Goal: Task Accomplishment & Management: Manage account settings

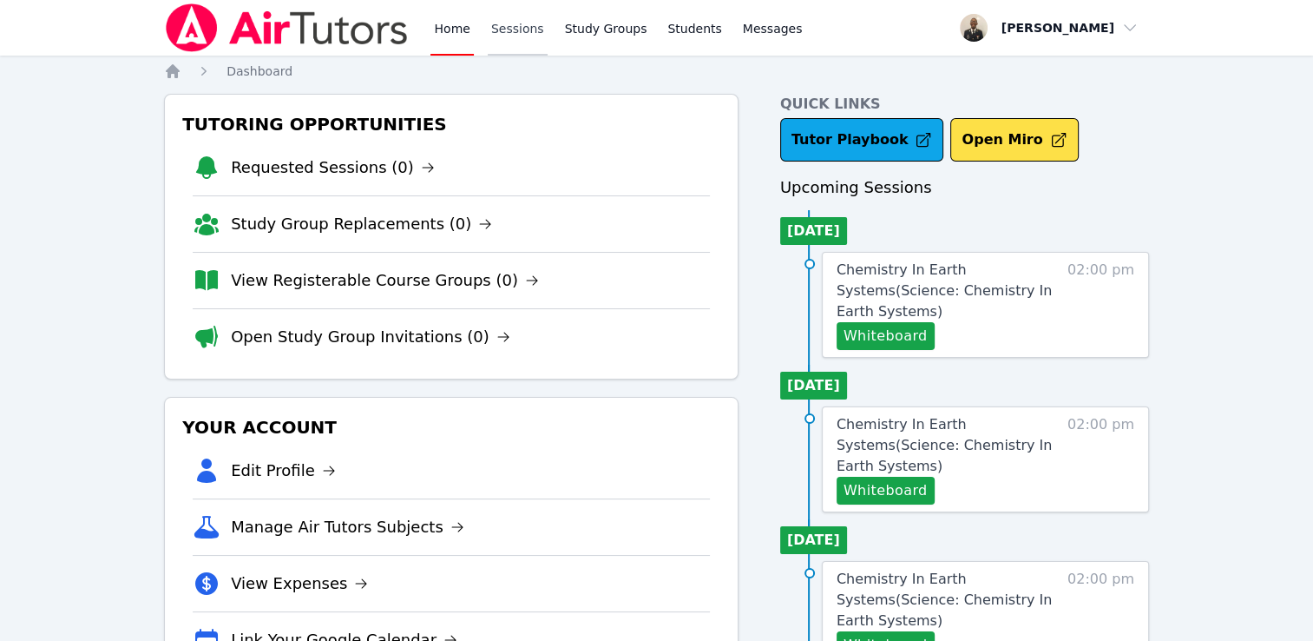
click at [520, 34] on link "Sessions" at bounding box center [518, 28] width 60 height 56
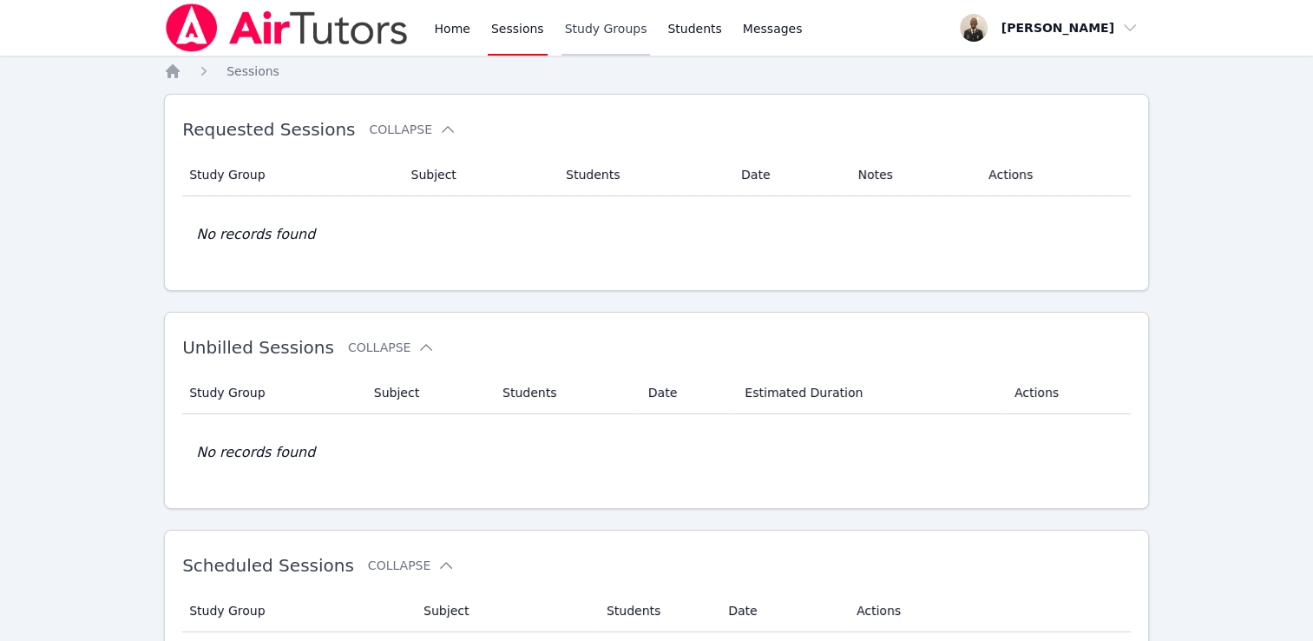
click at [569, 26] on link "Study Groups" at bounding box center [606, 28] width 89 height 56
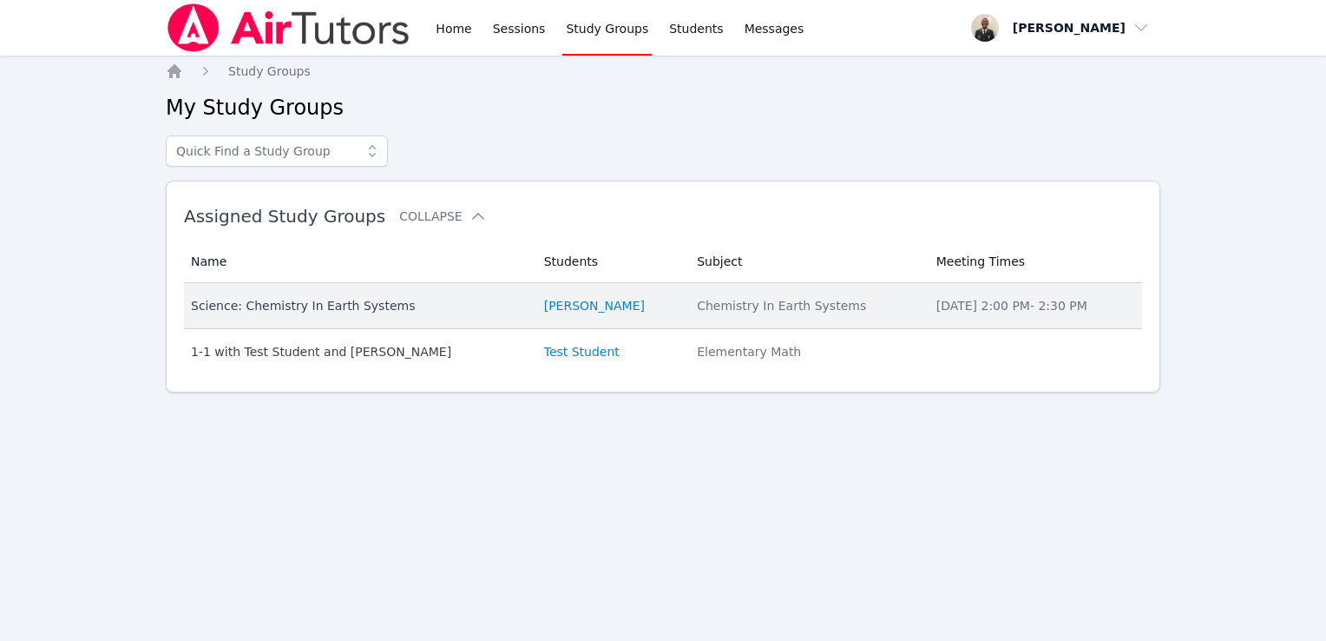
click at [333, 318] on td "Name Science: Chemistry In Earth Systems" at bounding box center [359, 306] width 350 height 46
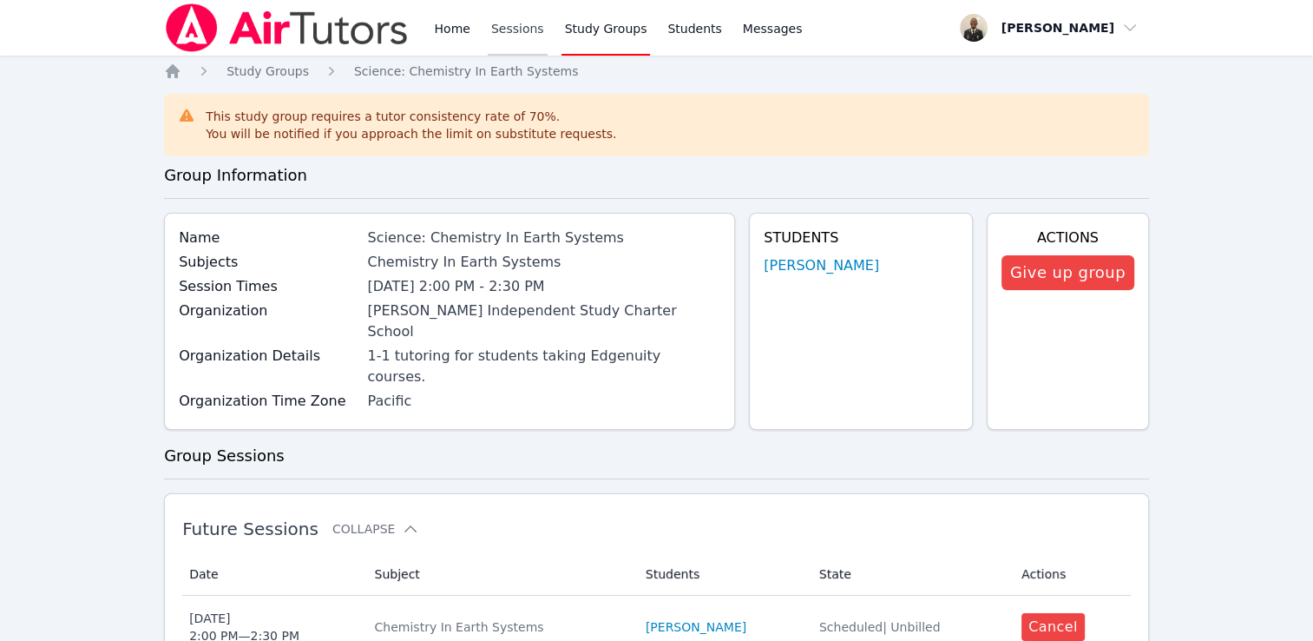
click at [492, 30] on link "Sessions" at bounding box center [518, 28] width 60 height 56
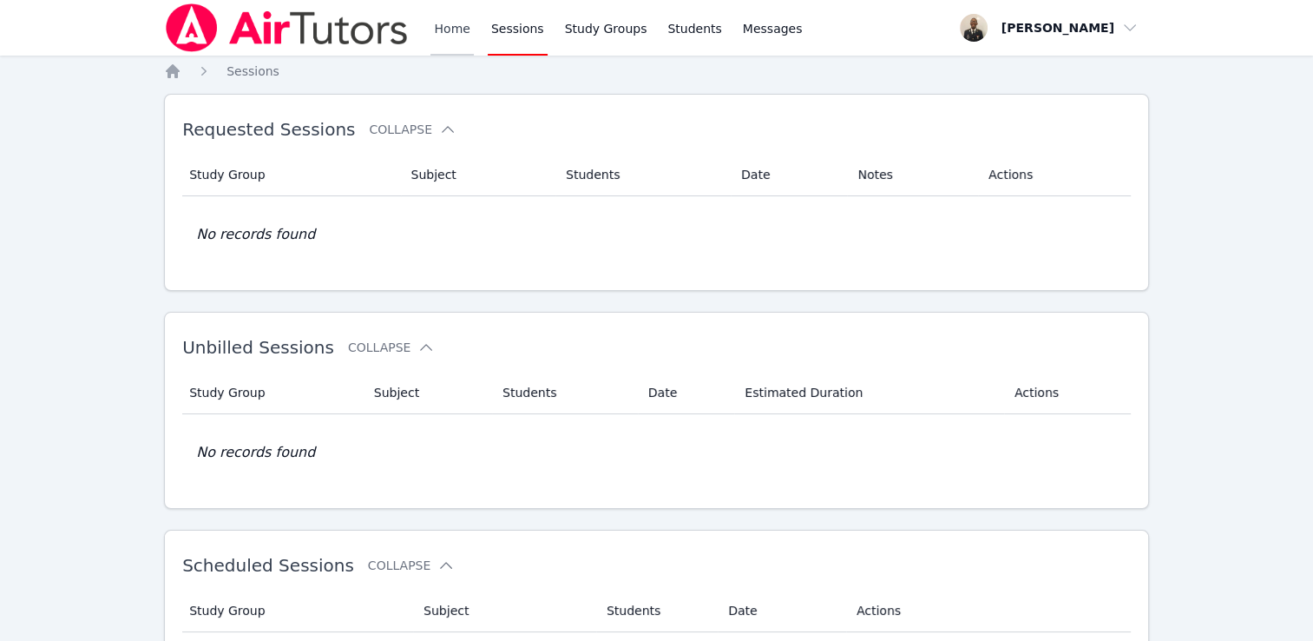
click at [435, 34] on link "Home" at bounding box center [452, 28] width 43 height 56
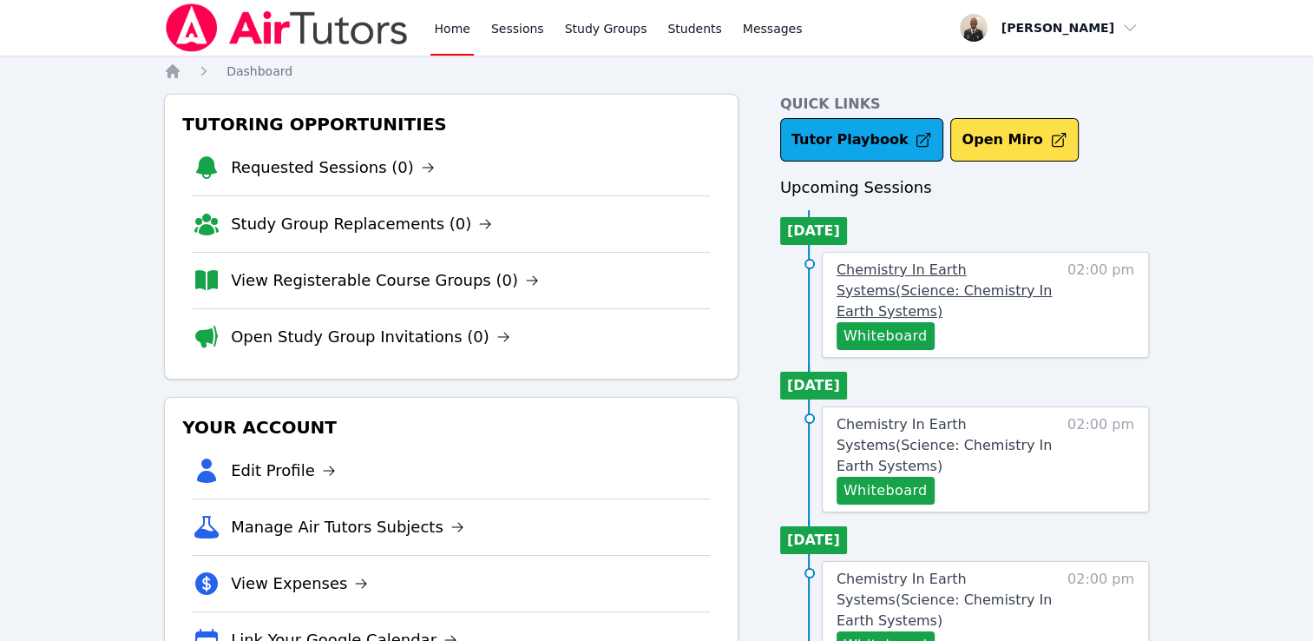
click at [976, 289] on span "Chemistry In Earth Systems ( Science: Chemistry In Earth Systems )" at bounding box center [945, 290] width 216 height 58
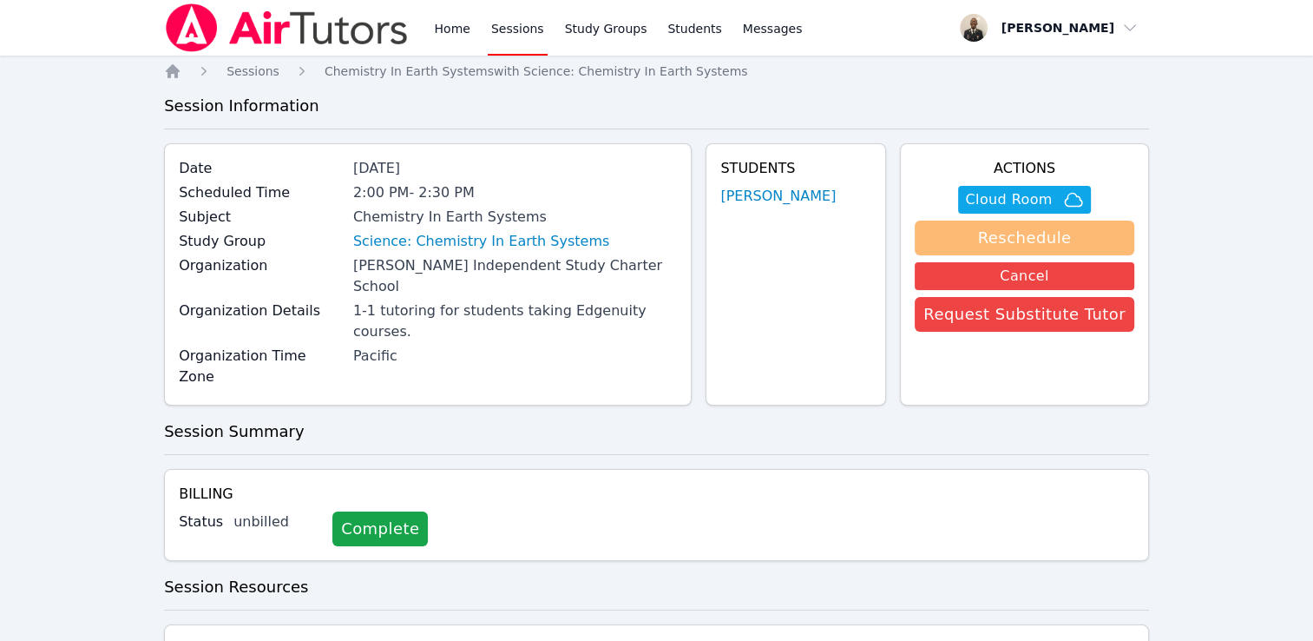
click at [982, 238] on button "Reschedule" at bounding box center [1025, 237] width 220 height 35
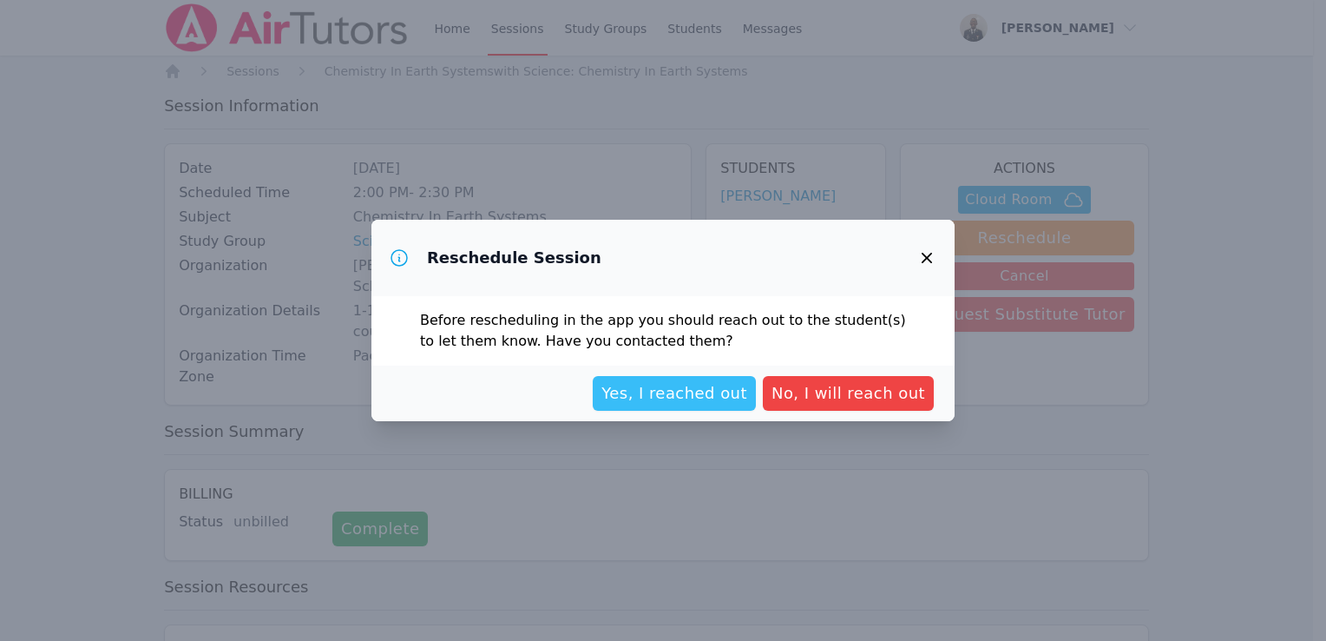
click at [674, 401] on span "Yes, I reached out" at bounding box center [674, 393] width 146 height 24
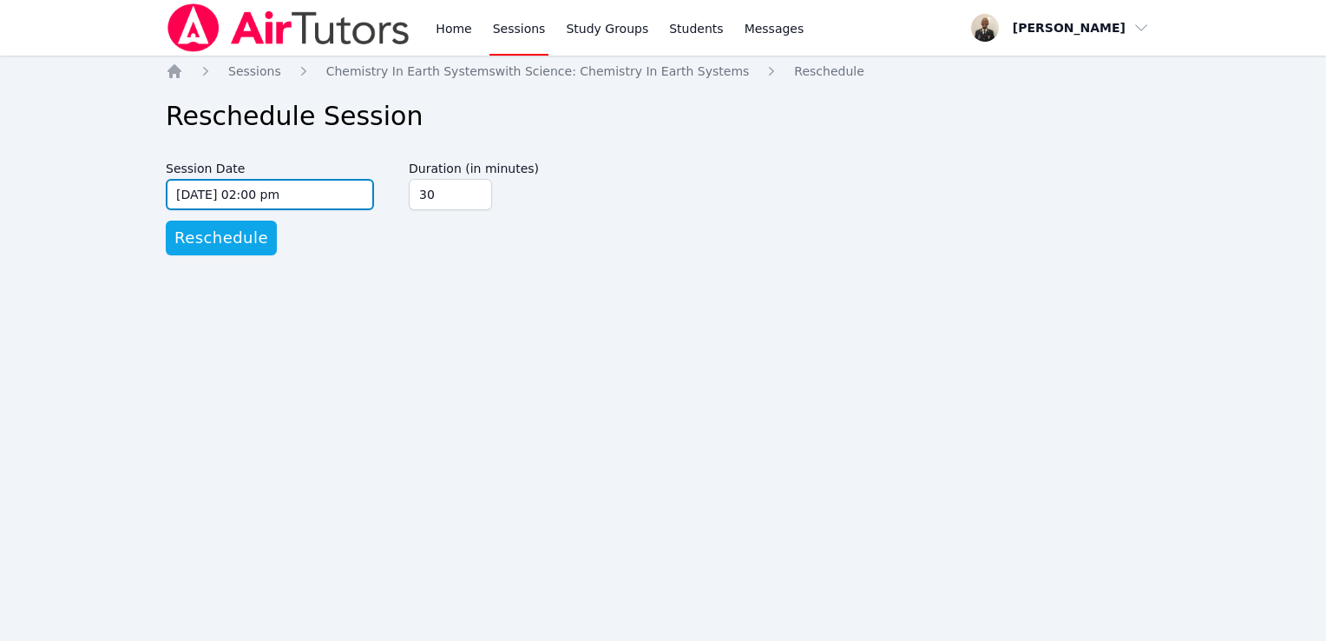
click at [206, 196] on input "[DATE] 02:00 pm" at bounding box center [270, 194] width 208 height 31
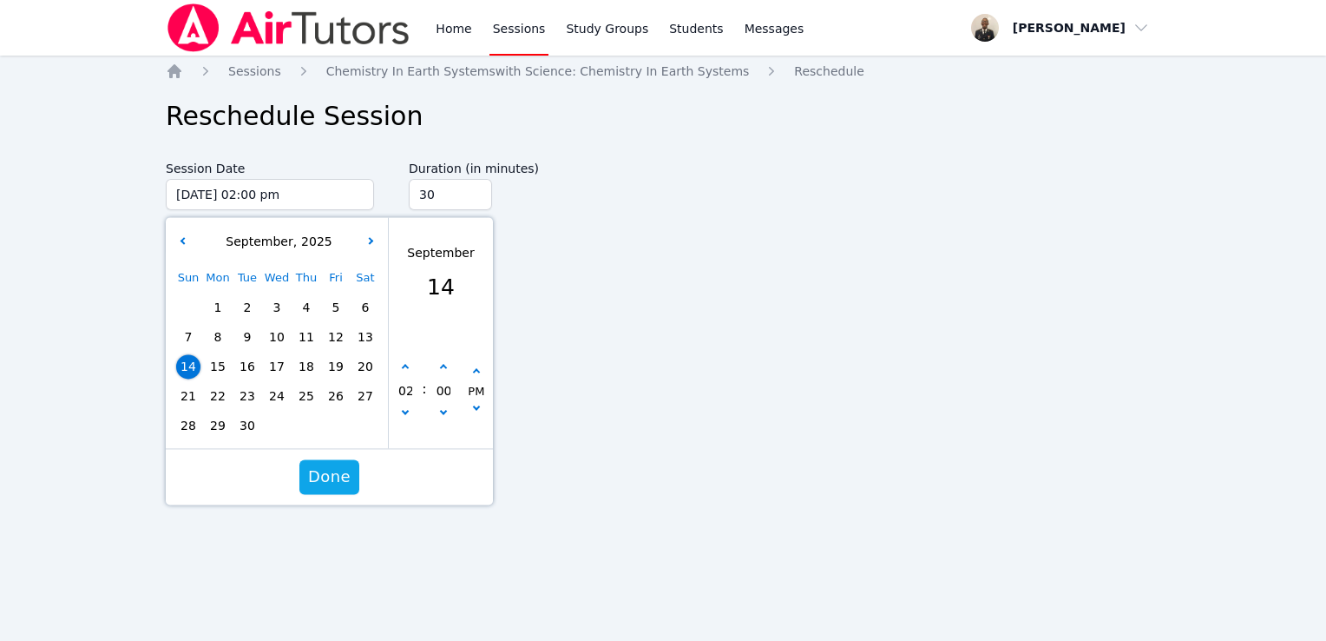
click at [176, 395] on span "21" at bounding box center [188, 396] width 24 height 24
type input "[DATE] 02:00 pm"
click at [337, 474] on span "Done" at bounding box center [329, 476] width 43 height 24
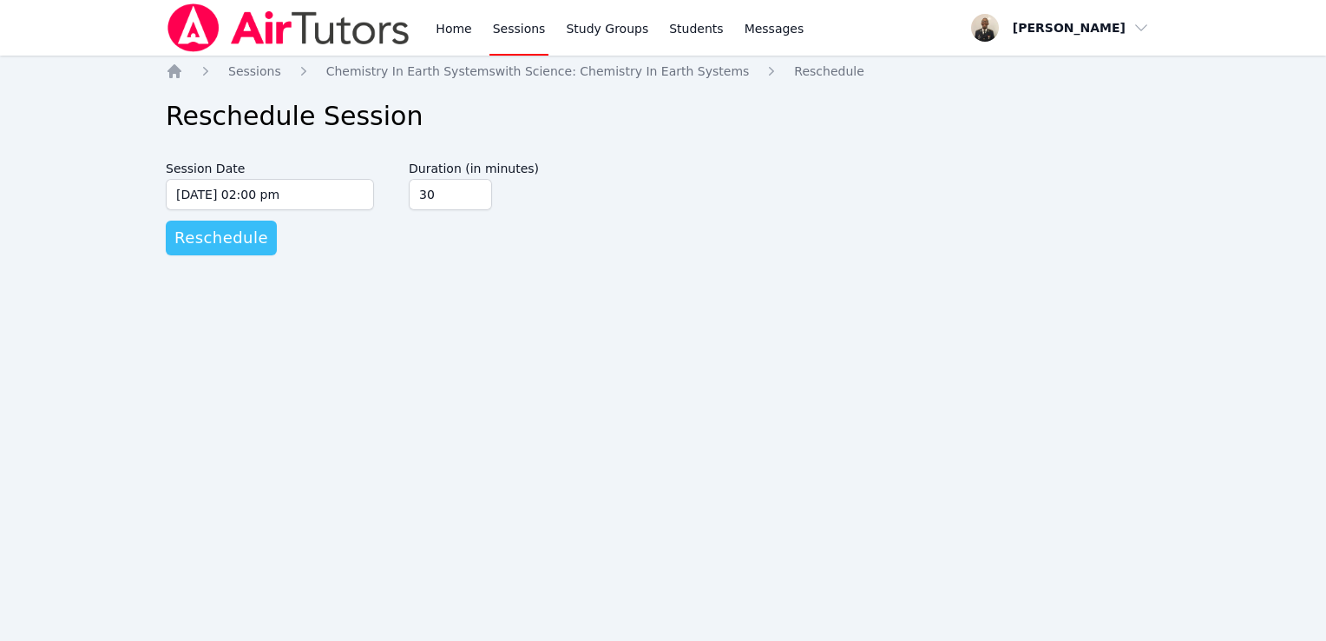
click at [227, 230] on span "Reschedule" at bounding box center [221, 238] width 94 height 24
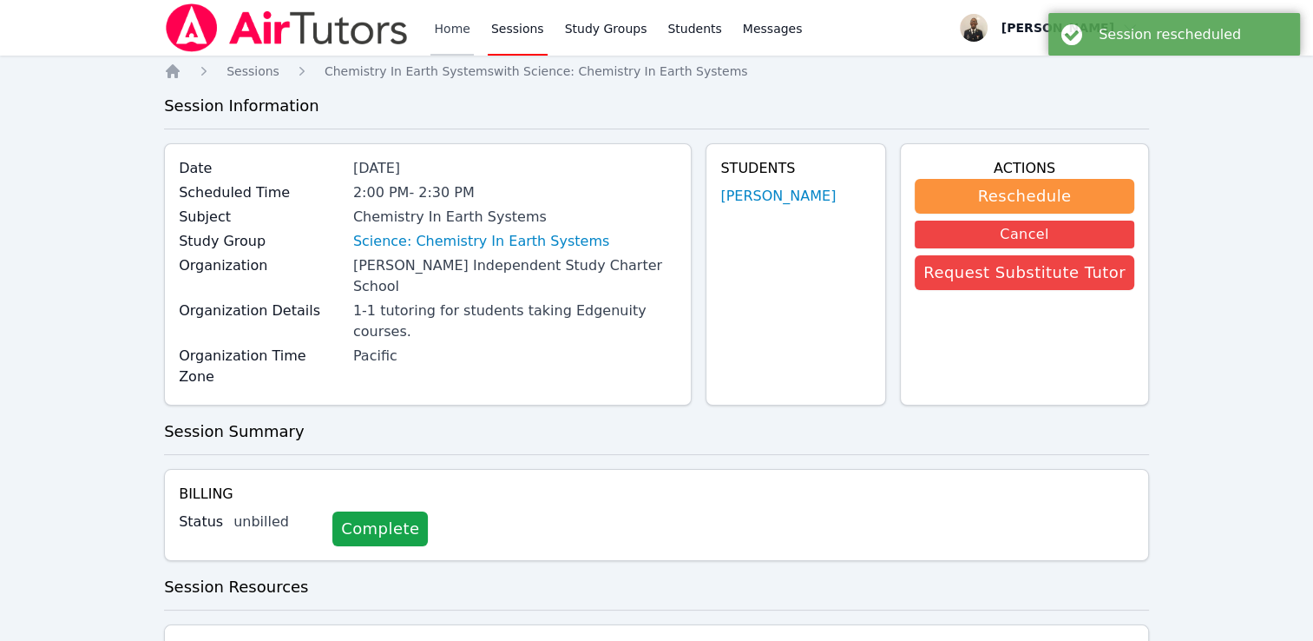
click at [455, 36] on link "Home" at bounding box center [452, 28] width 43 height 56
